Goal: Task Accomplishment & Management: Manage account settings

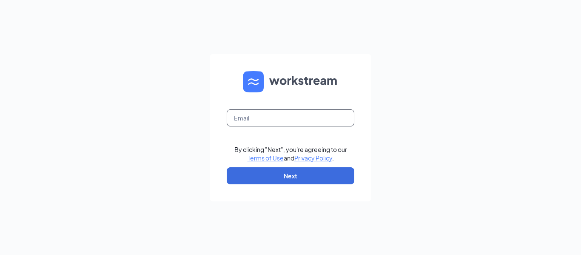
click at [272, 121] on input "text" at bounding box center [291, 117] width 128 height 17
type input "humanresources@bangorcfa.com"
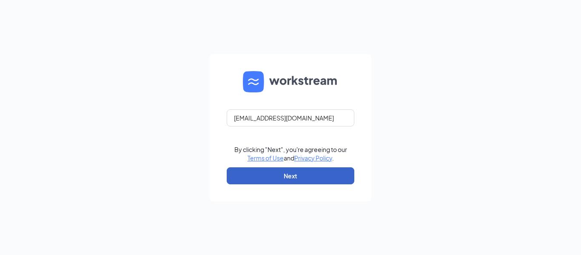
click at [304, 175] on button "Next" at bounding box center [291, 175] width 128 height 17
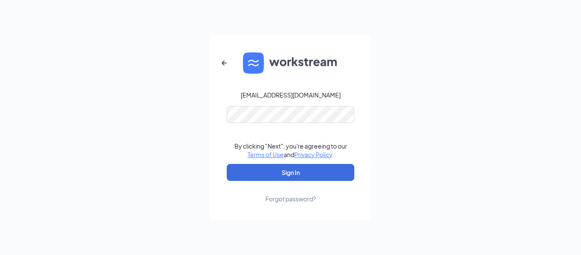
click at [316, 181] on link "Forgot password?" at bounding box center [290, 192] width 51 height 22
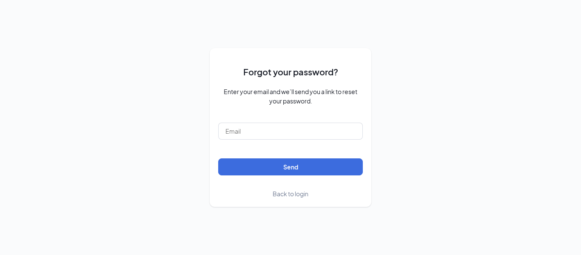
click at [298, 122] on form "Forgot your password? Enter your email and we’ll send you a link to reset your …" at bounding box center [290, 128] width 145 height 142
click at [298, 130] on input "text" at bounding box center [290, 130] width 145 height 17
type input "humanresources@bangorcfa.com"
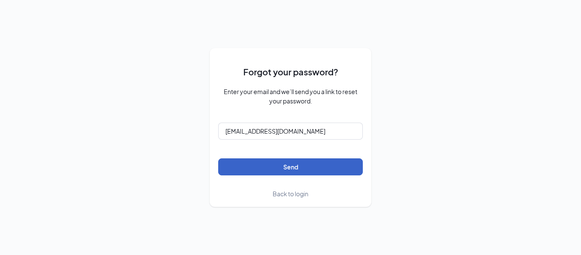
click at [301, 164] on button "Send" at bounding box center [290, 166] width 145 height 17
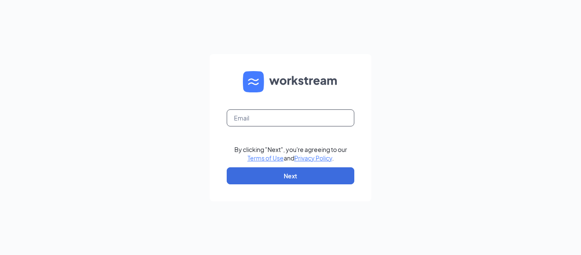
click at [281, 116] on input "text" at bounding box center [291, 117] width 128 height 17
type input "humanresources@bangorcfa.com"
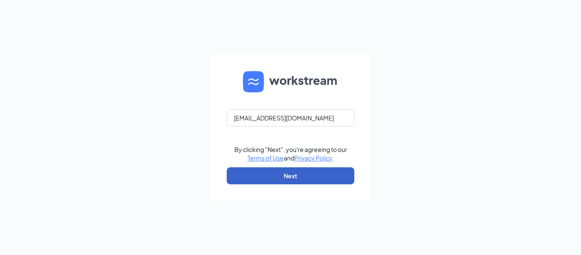
click at [309, 170] on button "Next" at bounding box center [291, 175] width 128 height 17
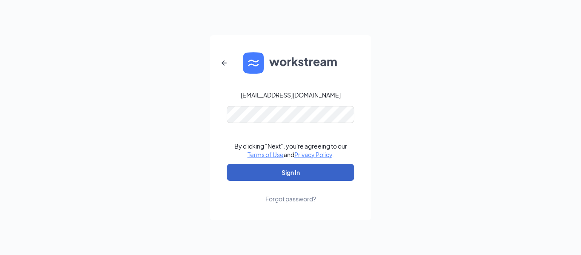
click at [316, 170] on button "Sign In" at bounding box center [291, 172] width 128 height 17
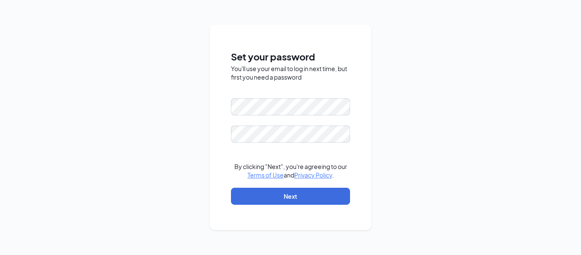
click at [406, 100] on div "Set your password You'll use your email to log in next time, but first you need…" at bounding box center [290, 127] width 581 height 255
click at [203, 105] on div "Set your password You'll use your email to log in next time, but first you need…" at bounding box center [290, 127] width 581 height 255
click at [312, 192] on button "Next" at bounding box center [290, 195] width 119 height 17
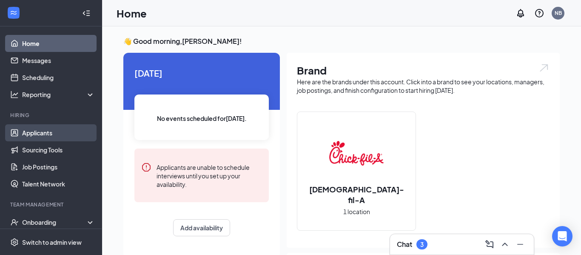
click at [60, 139] on link "Applicants" at bounding box center [58, 132] width 73 height 17
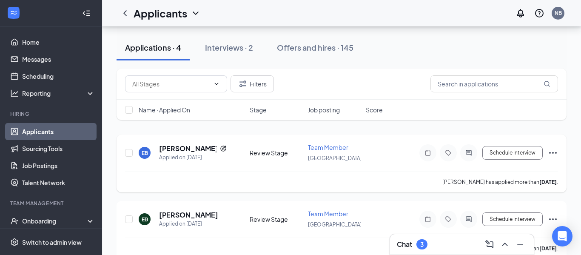
scroll to position [66, 0]
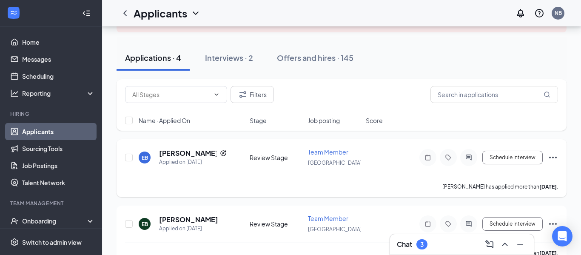
click at [555, 157] on icon "Ellipses" at bounding box center [553, 157] width 8 height 2
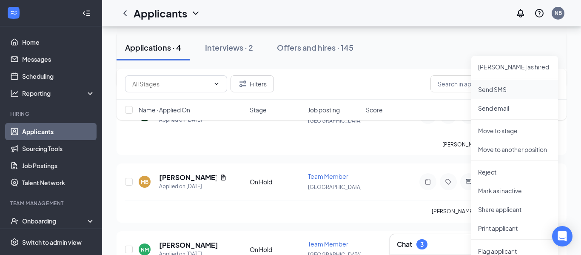
scroll to position [176, 0]
click at [500, 175] on li "Reject" at bounding box center [514, 171] width 87 height 19
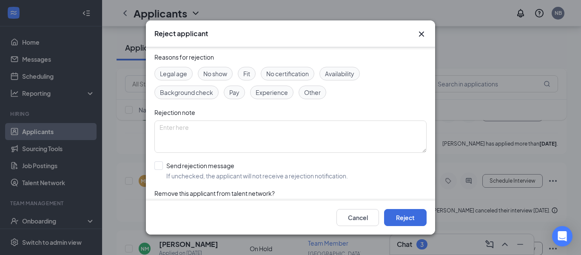
scroll to position [53, 0]
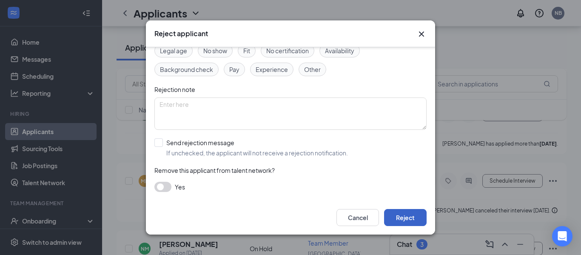
click at [397, 213] on button "Reject" at bounding box center [405, 217] width 43 height 17
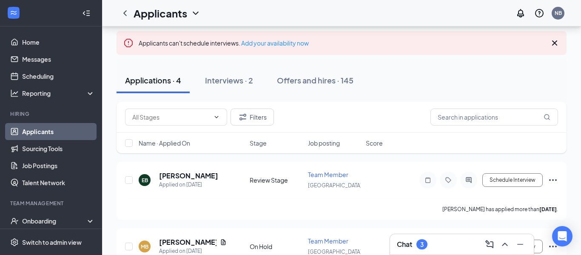
scroll to position [40, 0]
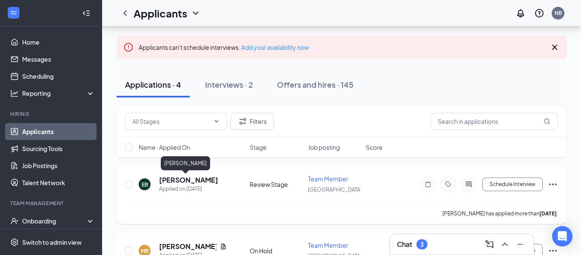
click at [173, 176] on h5 "[PERSON_NAME]" at bounding box center [188, 179] width 59 height 9
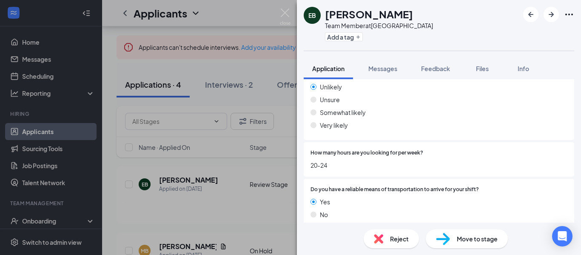
scroll to position [1563, 0]
click at [495, 238] on span "Move to stage" at bounding box center [477, 238] width 41 height 9
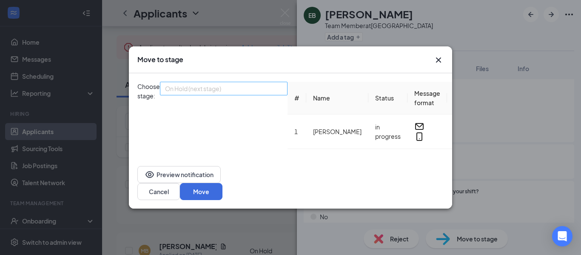
click at [259, 90] on span "On Hold (next stage)" at bounding box center [220, 93] width 110 height 23
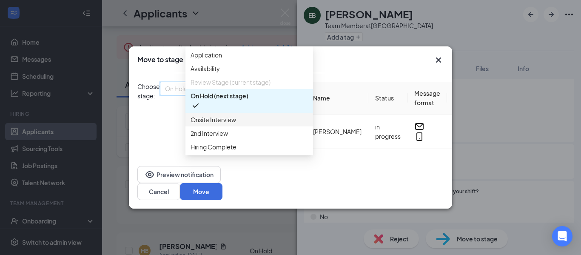
click at [258, 124] on span "Onsite Interview" at bounding box center [248, 119] width 117 height 9
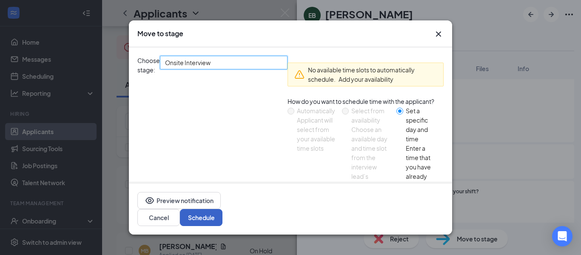
click at [222, 211] on button "Schedule" at bounding box center [201, 217] width 43 height 17
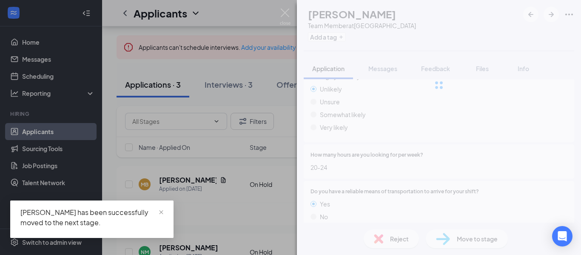
click at [285, 17] on img at bounding box center [285, 17] width 11 height 17
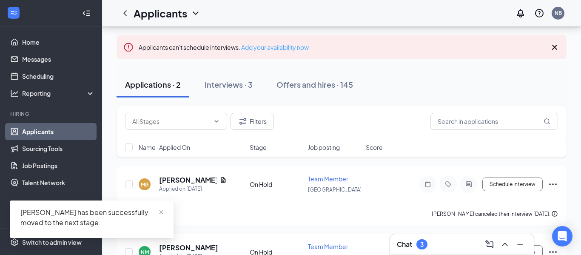
click at [292, 49] on link "Add your availability now" at bounding box center [275, 47] width 68 height 8
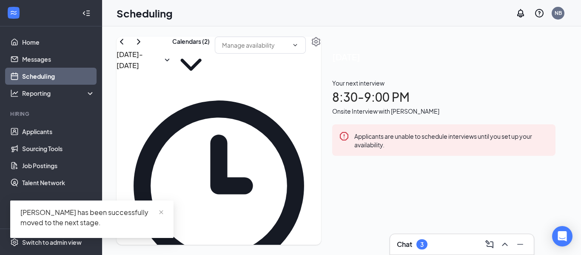
scroll to position [418, 0]
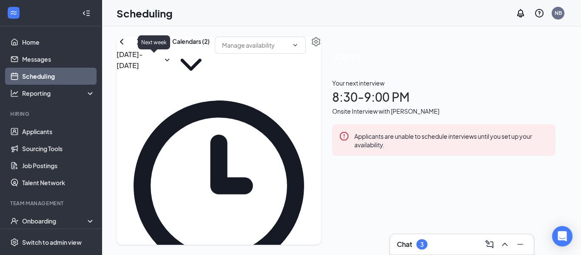
click at [144, 47] on icon "ChevronRight" at bounding box center [138, 42] width 10 height 10
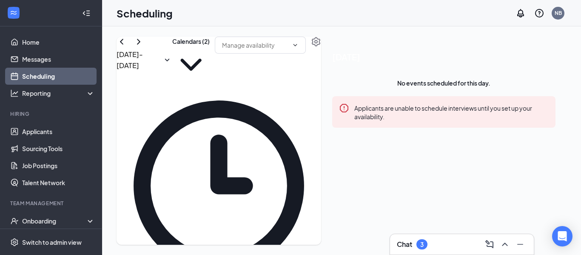
scroll to position [751, 0]
drag, startPoint x: 270, startPoint y: 125, endPoint x: 274, endPoint y: 168, distance: 43.1
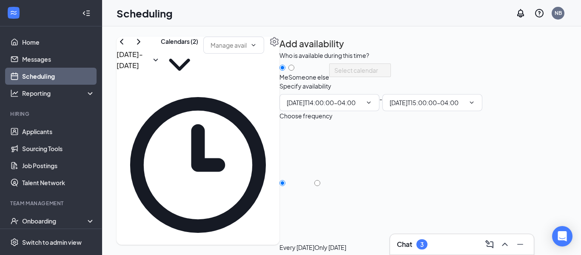
type input "02:00 PM"
type input "03:00 PM"
click at [346, 243] on div "Only [DATE]" at bounding box center [330, 247] width 32 height 9
click at [320, 180] on input "Only [DATE]" at bounding box center [317, 183] width 6 height 6
radio input "true"
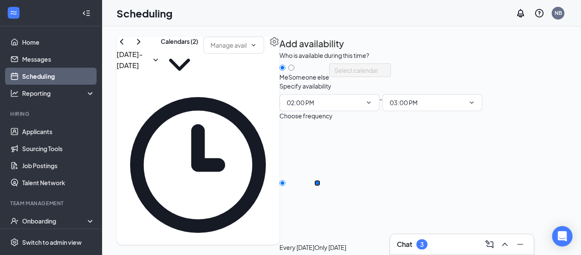
radio input "false"
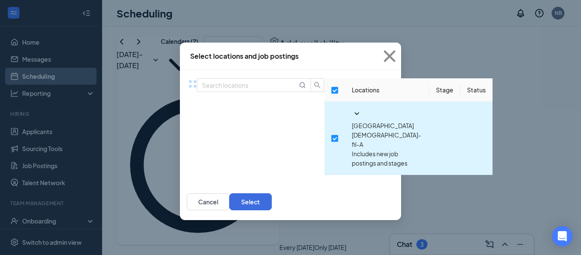
click at [331, 135] on input "checkbox" at bounding box center [334, 138] width 7 height 7
checkbox input "false"
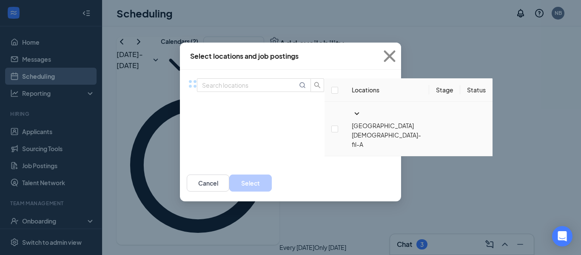
click at [352, 119] on icon "SmallChevronDown" at bounding box center [357, 113] width 10 height 10
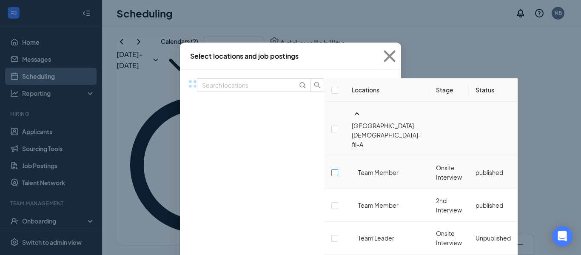
click at [331, 169] on input "checkbox" at bounding box center [334, 172] width 7 height 7
checkbox input "false"
checkbox input "true"
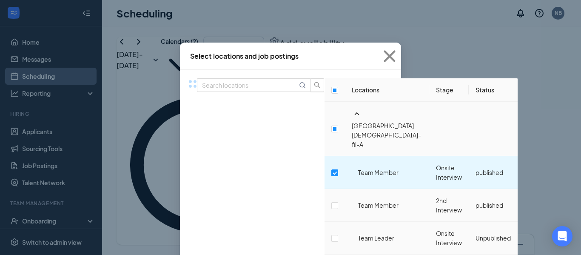
scroll to position [11, 0]
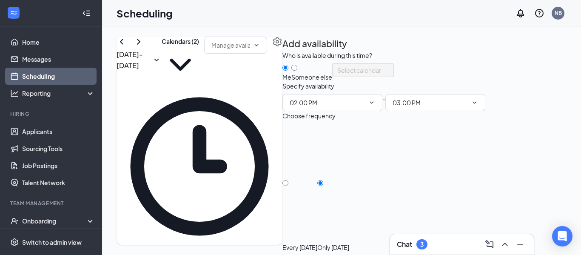
scroll to position [0, 0]
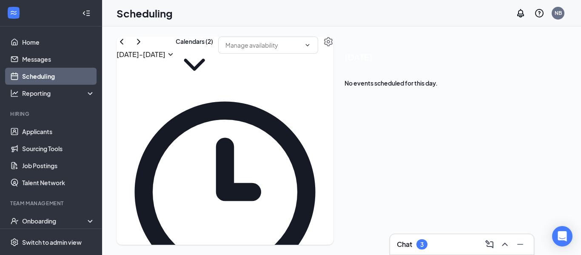
drag, startPoint x: 344, startPoint y: 179, endPoint x: 347, endPoint y: 202, distance: 23.5
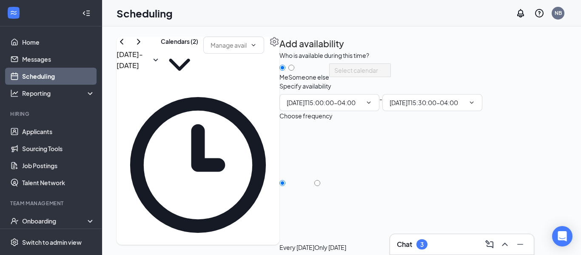
type input "03:00 PM"
type input "03:30 PM"
click at [346, 243] on div "Only [DATE]" at bounding box center [330, 247] width 32 height 9
click at [320, 186] on input "Only [DATE]" at bounding box center [317, 183] width 6 height 6
radio input "true"
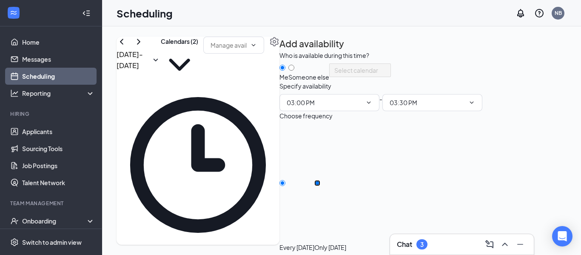
radio input "false"
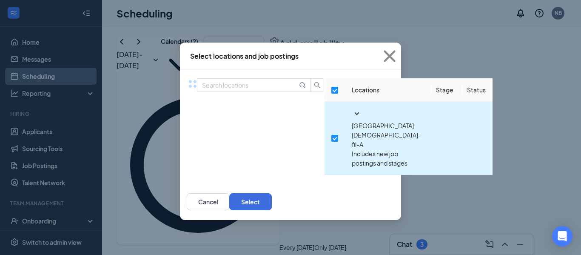
click at [331, 135] on input "checkbox" at bounding box center [334, 138] width 7 height 7
checkbox input "false"
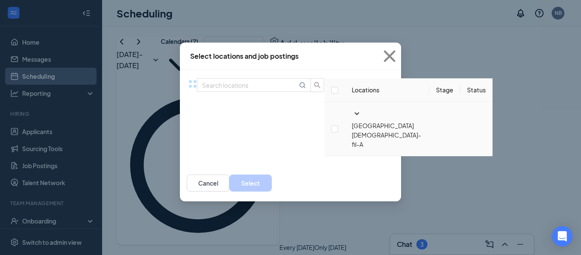
click at [352, 119] on icon "SmallChevronDown" at bounding box center [357, 113] width 10 height 10
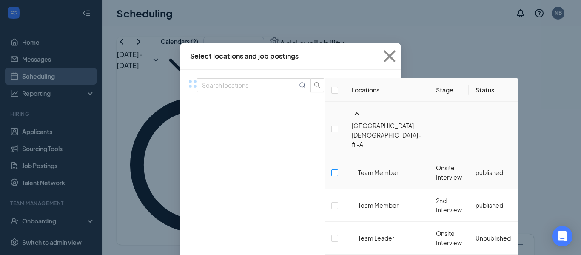
click at [331, 169] on input "checkbox" at bounding box center [334, 172] width 7 height 7
checkbox input "false"
checkbox input "true"
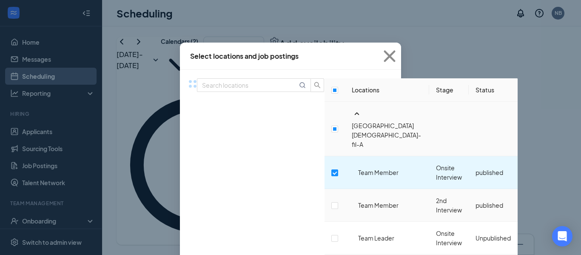
scroll to position [11, 0]
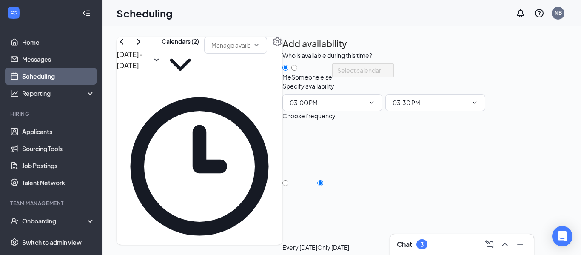
scroll to position [9, 0]
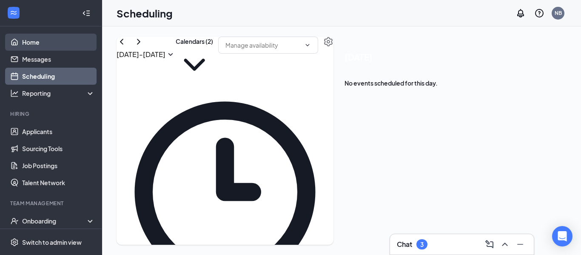
click at [32, 47] on link "Home" at bounding box center [58, 42] width 73 height 17
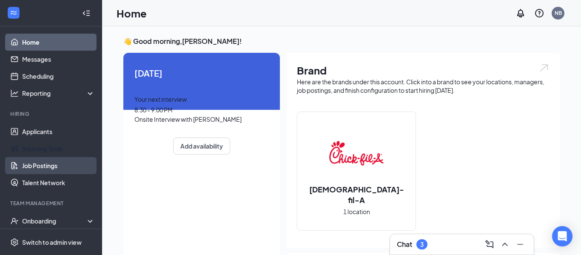
scroll to position [1, 0]
click at [165, 114] on div "8:30 - 9:00 PM" at bounding box center [201, 109] width 134 height 9
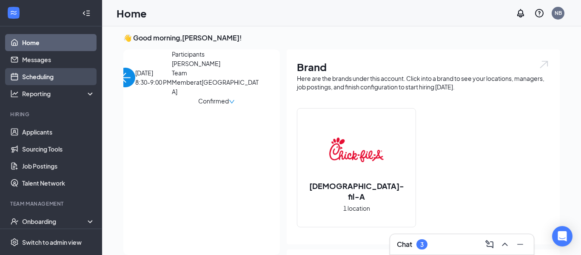
click at [57, 77] on link "Scheduling" at bounding box center [58, 76] width 73 height 17
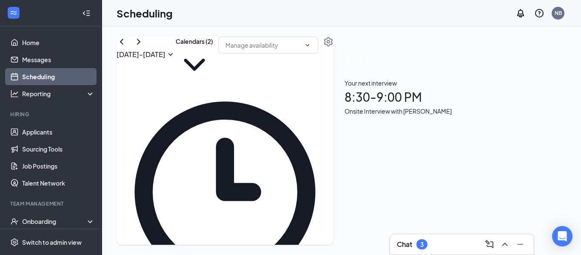
scroll to position [1091, 0]
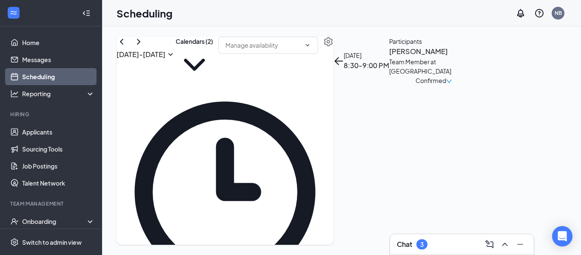
click at [446, 85] on span "Confirmed" at bounding box center [430, 80] width 31 height 9
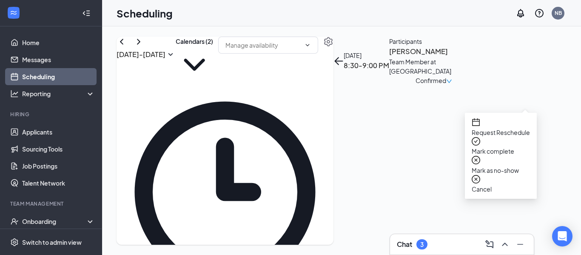
click at [502, 128] on span "Request Reschedule" at bounding box center [500, 132] width 58 height 9
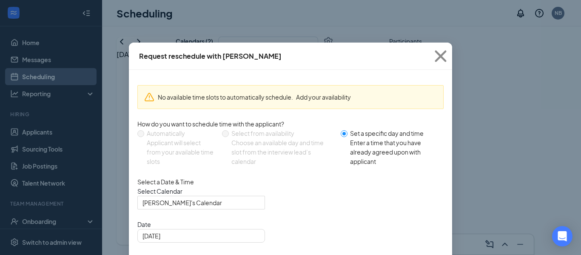
radio input "false"
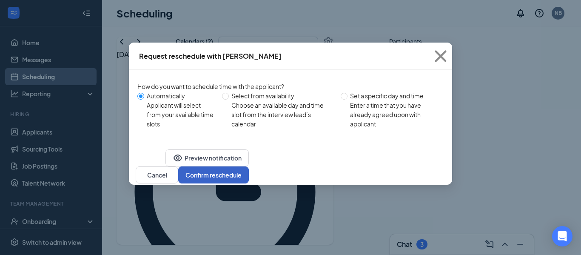
click at [249, 183] on button "Confirm reschedule" at bounding box center [213, 174] width 71 height 17
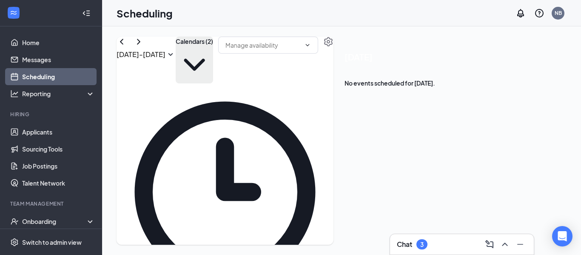
scroll to position [162, 0]
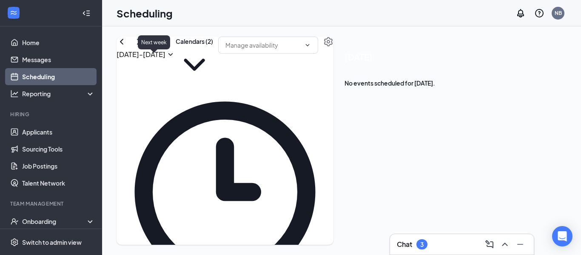
click at [144, 47] on icon "ChevronRight" at bounding box center [138, 42] width 10 height 10
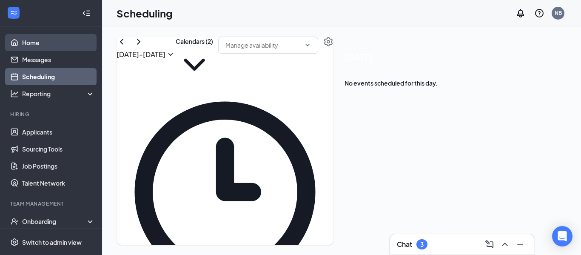
click at [63, 43] on link "Home" at bounding box center [58, 42] width 73 height 17
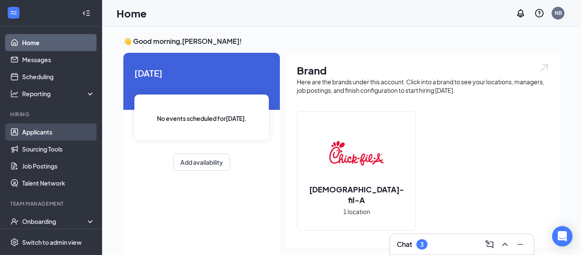
click at [53, 135] on link "Applicants" at bounding box center [58, 131] width 73 height 17
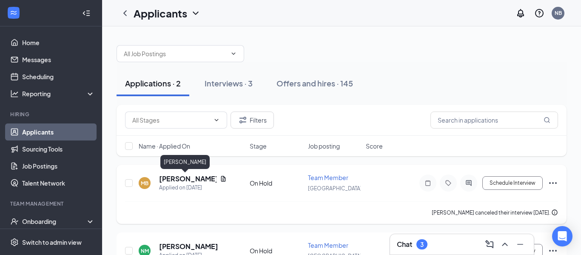
click at [175, 181] on h5 "[PERSON_NAME]" at bounding box center [187, 178] width 57 height 9
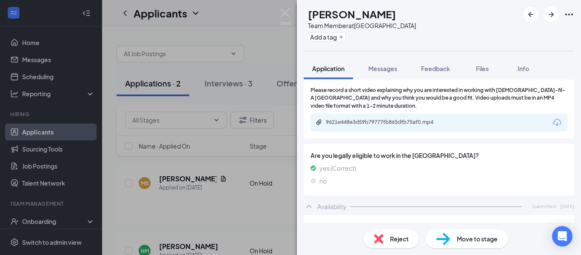
scroll to position [687, 0]
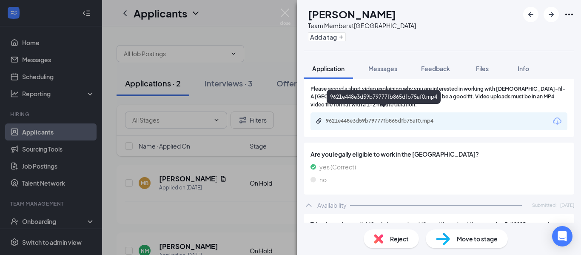
click at [357, 117] on div "9621e448e3d59b79777fb865dfb75af0.mp4" at bounding box center [385, 120] width 119 height 7
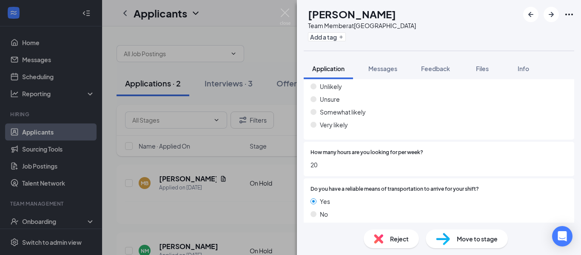
scroll to position [1619, 0]
click at [492, 235] on span "Move to stage" at bounding box center [477, 238] width 41 height 9
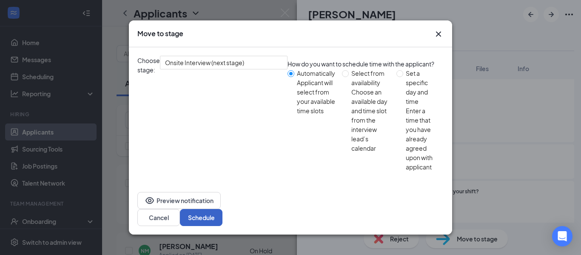
click at [222, 209] on button "Schedule" at bounding box center [201, 217] width 43 height 17
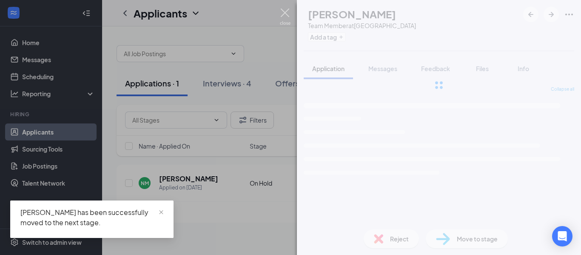
click at [284, 13] on img at bounding box center [285, 17] width 11 height 17
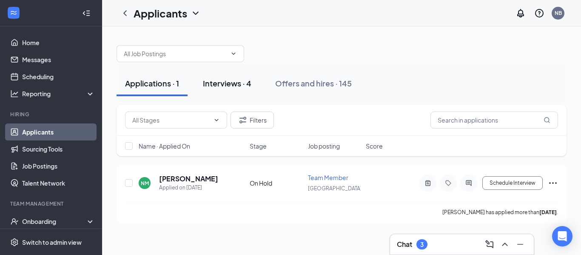
click at [246, 84] on div "Interviews · 4" at bounding box center [227, 83] width 48 height 11
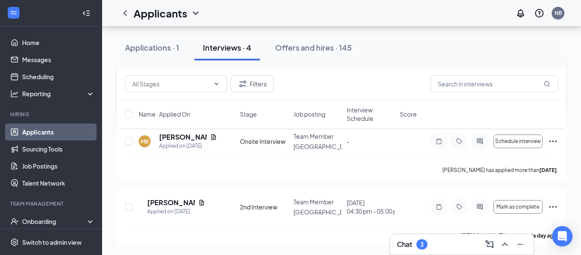
scroll to position [194, 0]
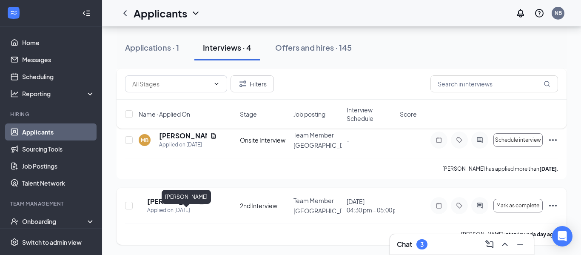
click at [177, 199] on h5 "[PERSON_NAME]" at bounding box center [171, 200] width 48 height 9
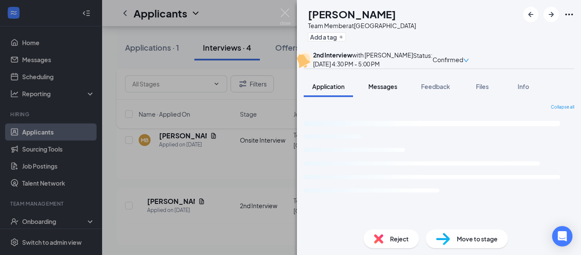
click at [390, 90] on span "Messages" at bounding box center [382, 86] width 29 height 8
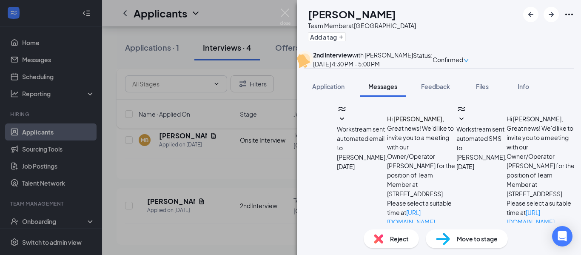
scroll to position [134, 0]
click at [37, 59] on div "GP [PERSON_NAME] Team Member at [GEOGRAPHIC_DATA] Add a tag 2nd Interview with …" at bounding box center [290, 127] width 581 height 255
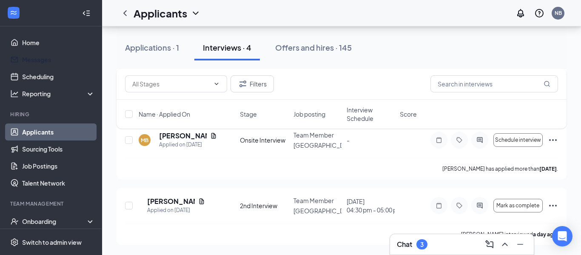
click at [37, 59] on link "Messages" at bounding box center [58, 59] width 73 height 17
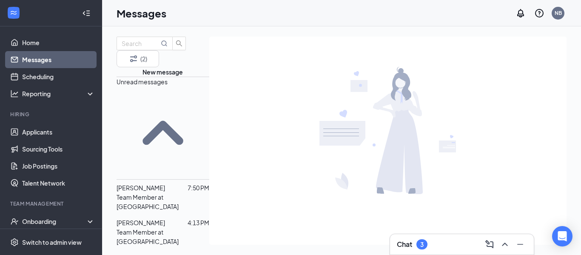
scroll to position [82, 0]
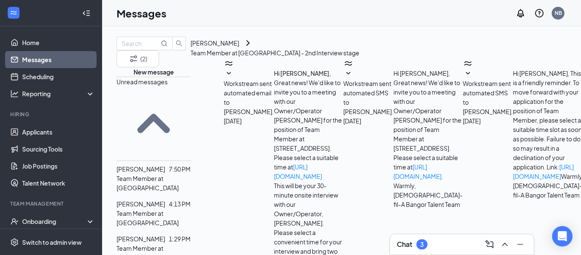
scroll to position [386, 0]
click at [38, 130] on link "Applicants" at bounding box center [58, 131] width 73 height 17
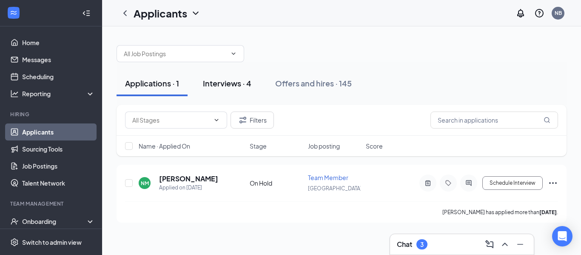
click at [200, 82] on button "Interviews · 4" at bounding box center [226, 84] width 65 height 26
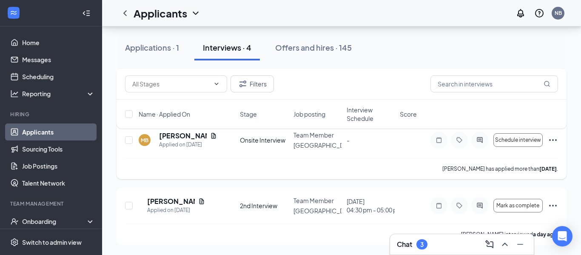
scroll to position [194, 0]
click at [553, 203] on icon "Ellipses" at bounding box center [552, 205] width 10 height 10
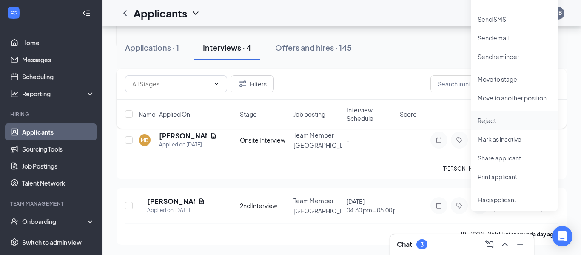
click at [525, 116] on p "Reject" at bounding box center [513, 120] width 73 height 9
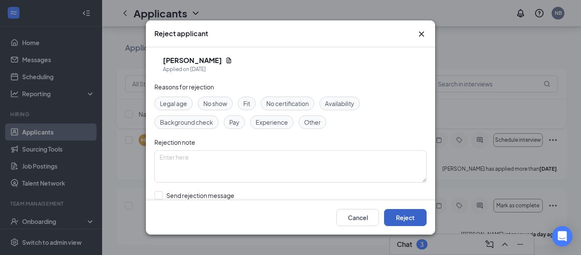
click at [405, 217] on button "Reject" at bounding box center [405, 217] width 43 height 17
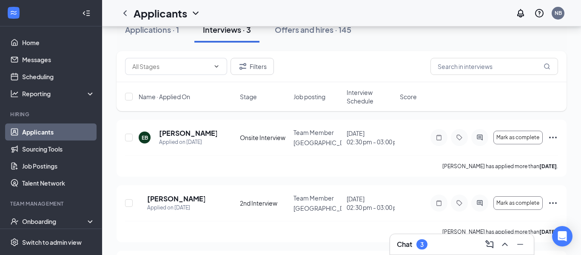
scroll to position [0, 0]
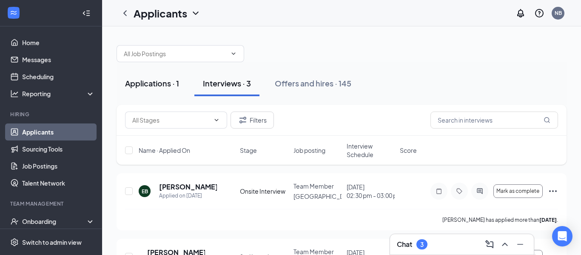
click at [164, 82] on div "Applications · 1" at bounding box center [152, 83] width 54 height 11
